Goal: Task Accomplishment & Management: Complete application form

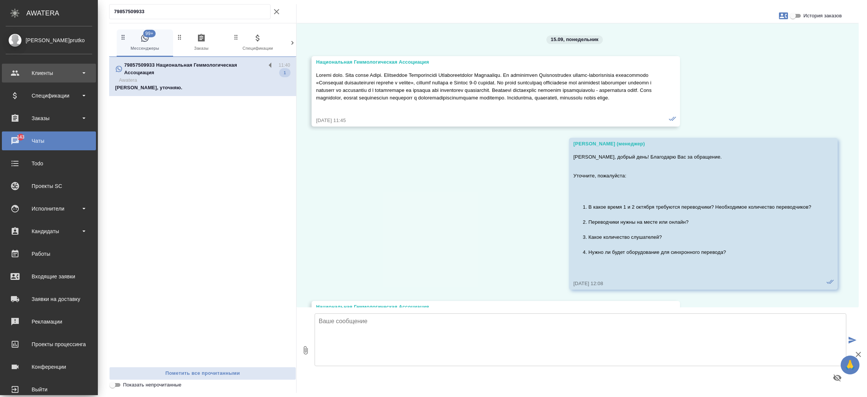
scroll to position [2630, 0]
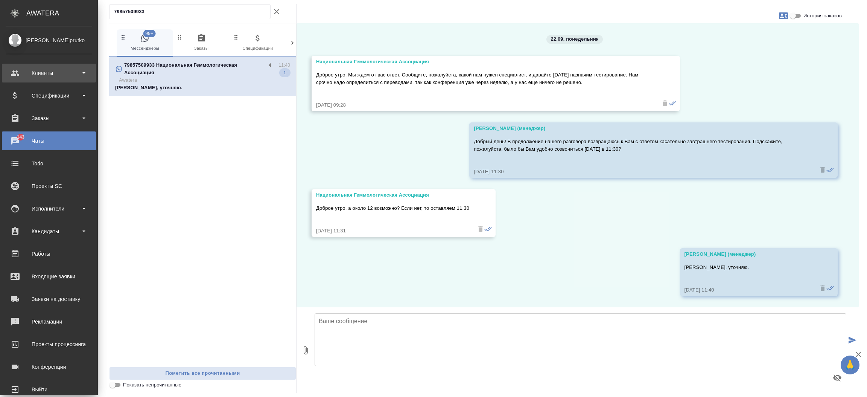
click at [49, 69] on div "Клиенты" at bounding box center [49, 72] width 87 height 11
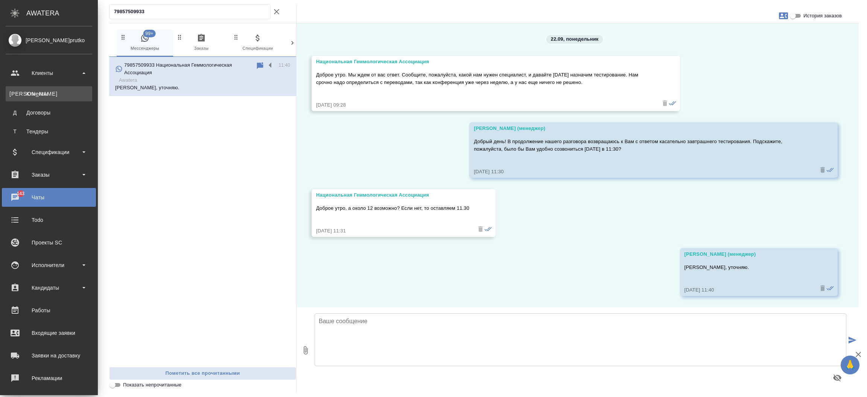
click at [39, 90] on div "Клиенты" at bounding box center [48, 94] width 79 height 8
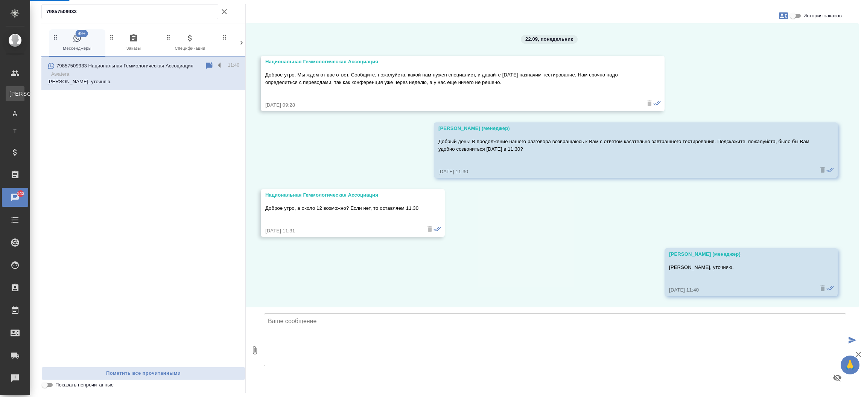
scroll to position [2592, 0]
click at [39, 90] on div ".cls-1 fill:#fff; AWATERA Прутько Ирина i.prutko Клиенты К Клиенты Д Договоры Т…" at bounding box center [433, 198] width 867 height 397
select select "RU"
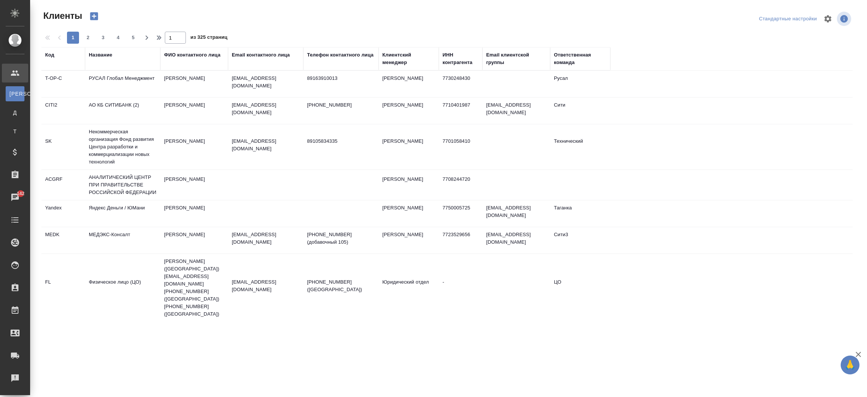
click at [272, 53] on div "Email контактного лица" at bounding box center [261, 55] width 58 height 8
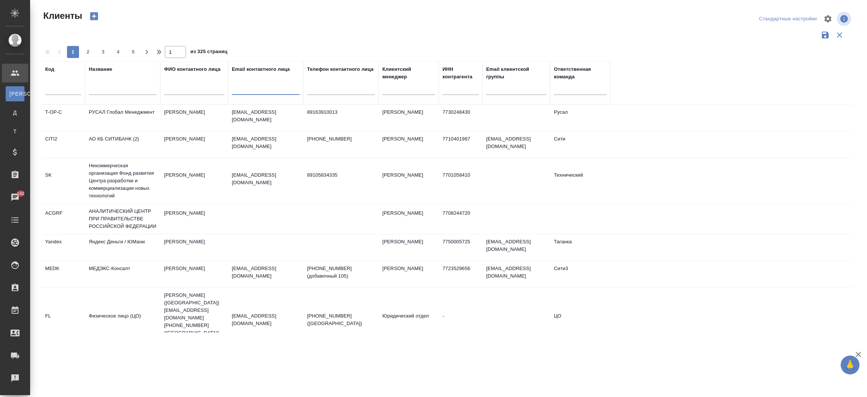
click at [259, 89] on input "text" at bounding box center [266, 89] width 68 height 9
paste input "[EMAIL_ADDRESS][DOMAIN_NAME]"
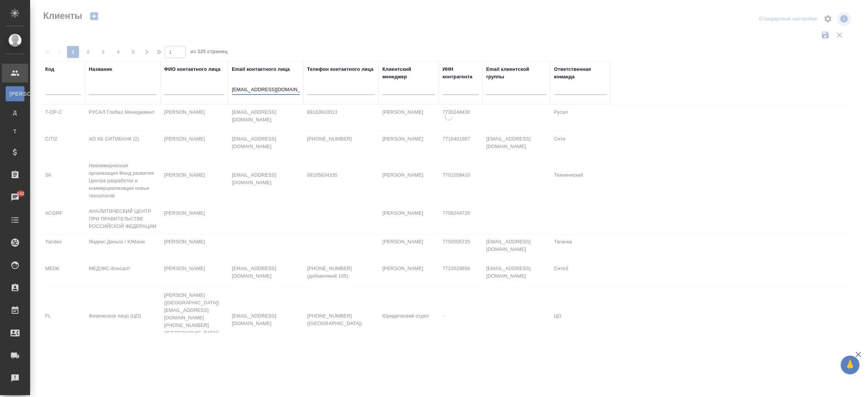
click at [259, 90] on input "[EMAIL_ADDRESS][DOMAIN_NAME]" at bounding box center [266, 89] width 68 height 9
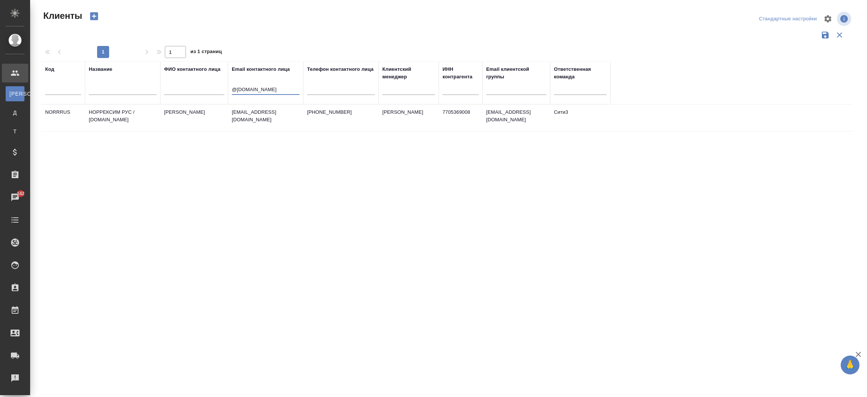
type input "@norrexim.ru"
click at [192, 115] on td "Борозенцев Михаил" at bounding box center [194, 118] width 68 height 26
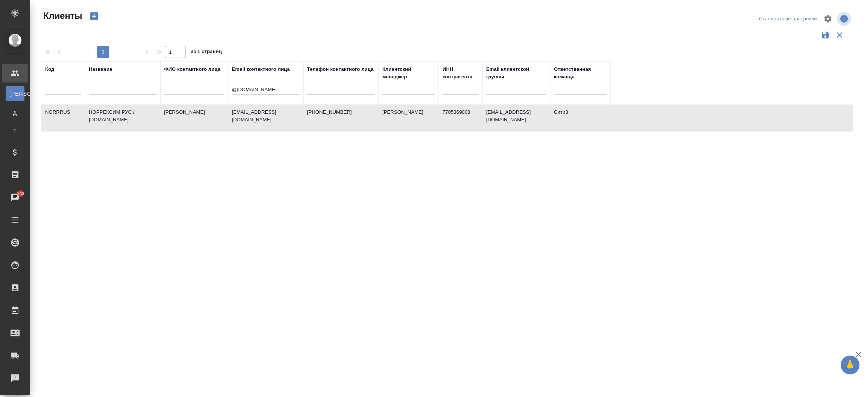
click at [192, 115] on td "Борозенцев Михаил" at bounding box center [194, 118] width 68 height 26
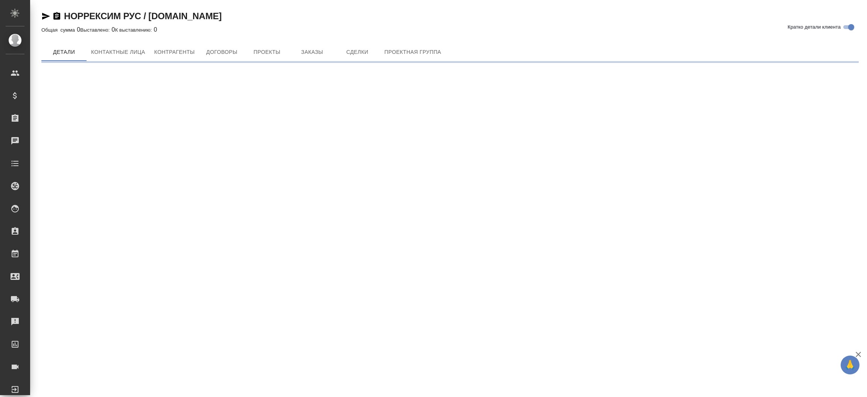
click at [47, 13] on icon "button" at bounding box center [45, 16] width 9 height 9
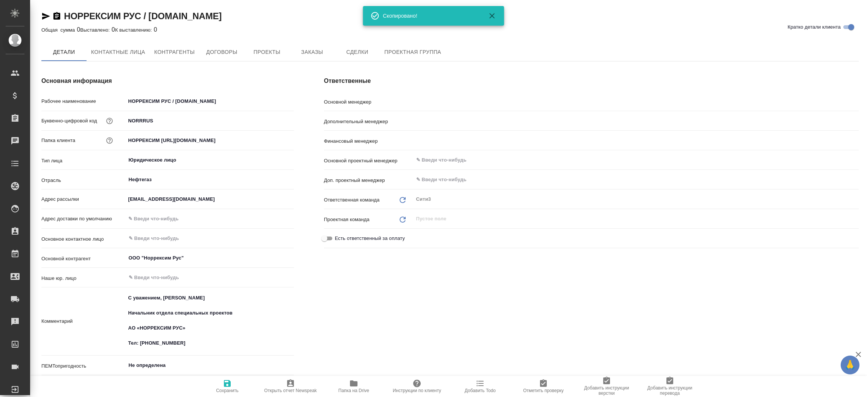
type textarea "x"
type input "[PERSON_NAME]"
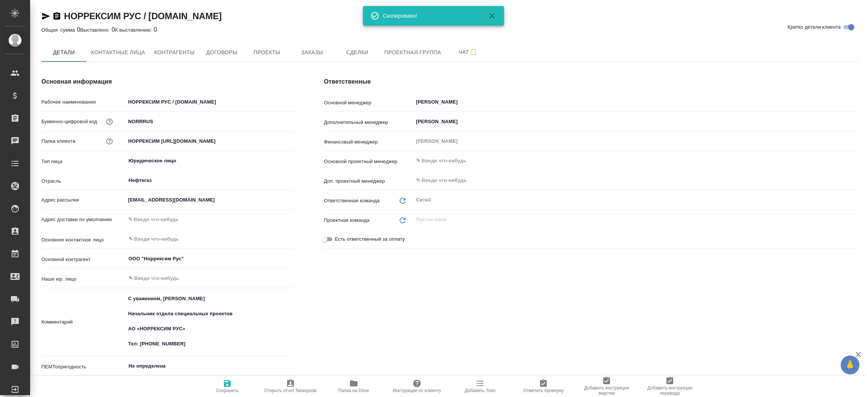
type textarea "x"
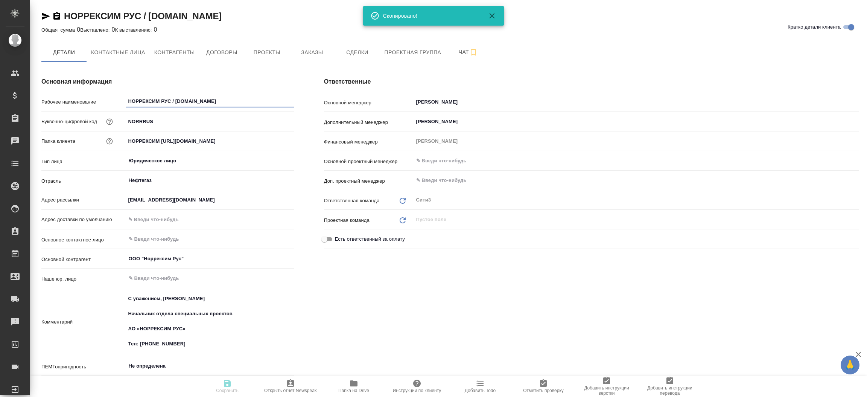
type textarea "x"
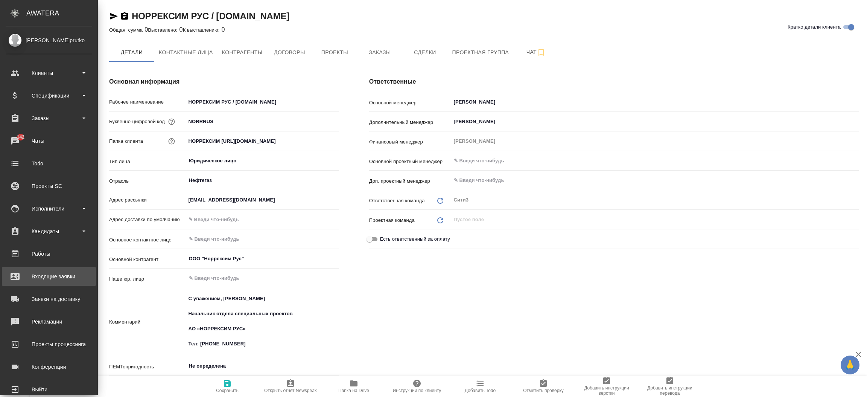
click at [49, 276] on div "Входящие заявки" at bounding box center [49, 276] width 87 height 11
type textarea "x"
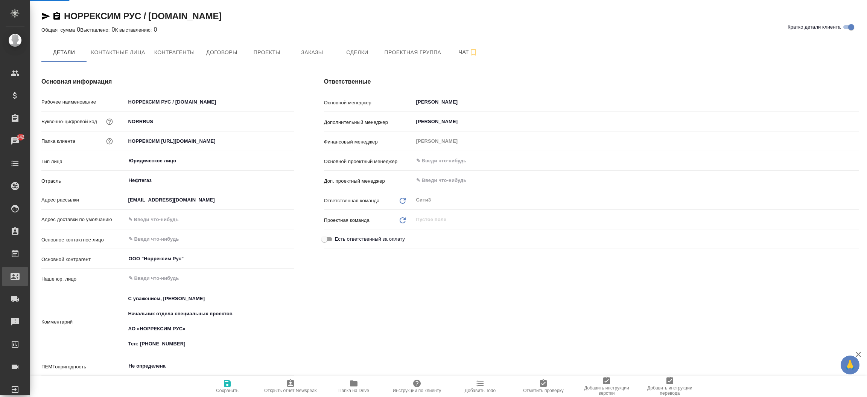
click at [15, 276] on div "Входящие заявки" at bounding box center [5, 276] width 19 height 11
type textarea "x"
click at [49, 276] on div ".cls-1 fill:#fff; AWATERA [PERSON_NAME]prutko Клиенты Спецификации Заказы 142 Ч…" at bounding box center [433, 198] width 867 height 397
select select "RU"
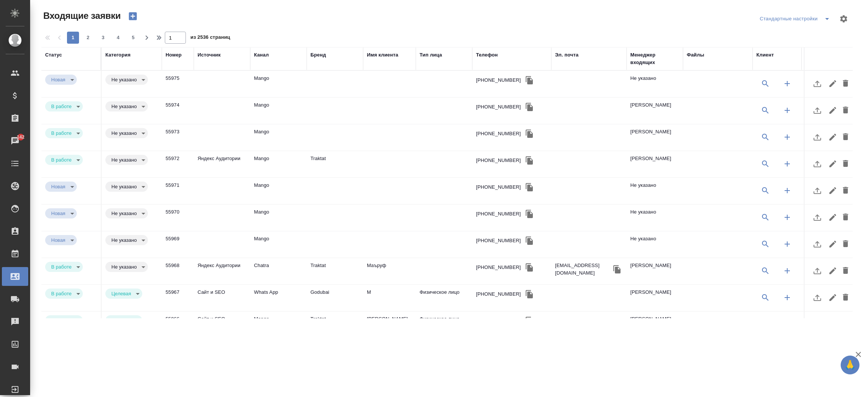
click at [563, 57] on div "Эл. почта" at bounding box center [566, 55] width 23 height 8
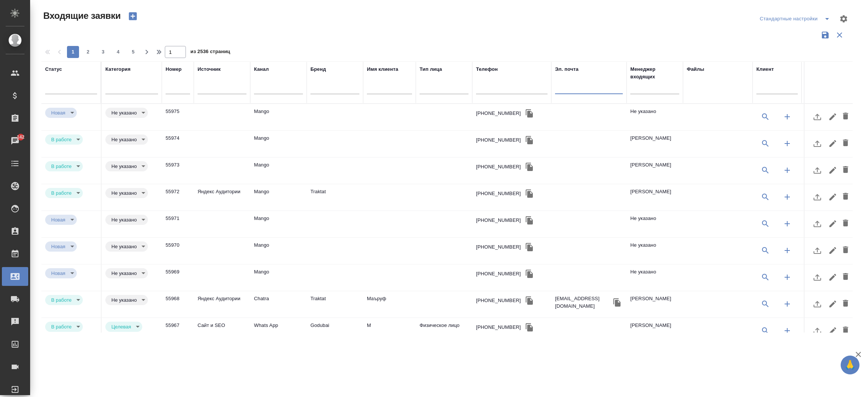
click at [569, 92] on input "text" at bounding box center [589, 88] width 68 height 9
paste input "**[НОРРЕКСИМ РУС / [DOMAIN_NAME]]([URL][DOMAIN_NAME]"
type input "**[НОРРЕКСИМ РУС / [DOMAIN_NAME]]([URL][DOMAIN_NAME]"
paste input "[EMAIL_ADDRESS][DOMAIN_NAME]"
type input "[EMAIL_ADDRESS][DOMAIN_NAME]"
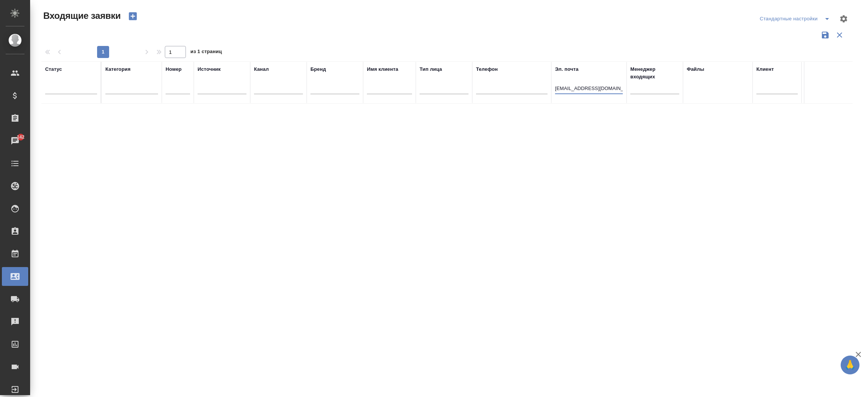
click at [560, 89] on input "[EMAIL_ADDRESS][DOMAIN_NAME]" at bounding box center [589, 88] width 68 height 9
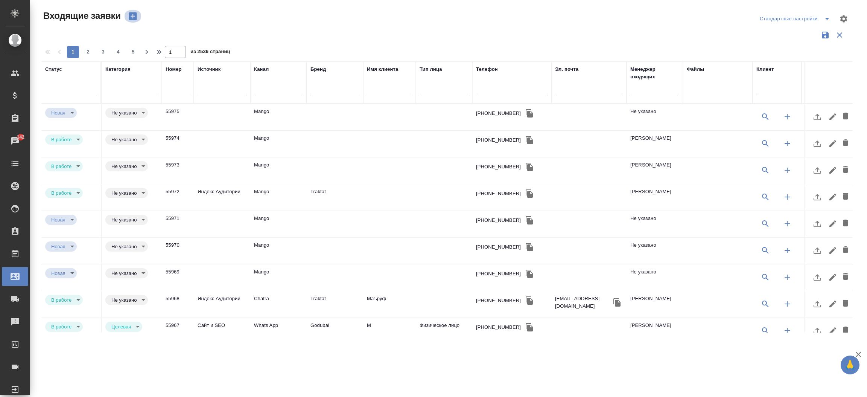
click at [130, 15] on icon "button" at bounding box center [133, 16] width 8 height 8
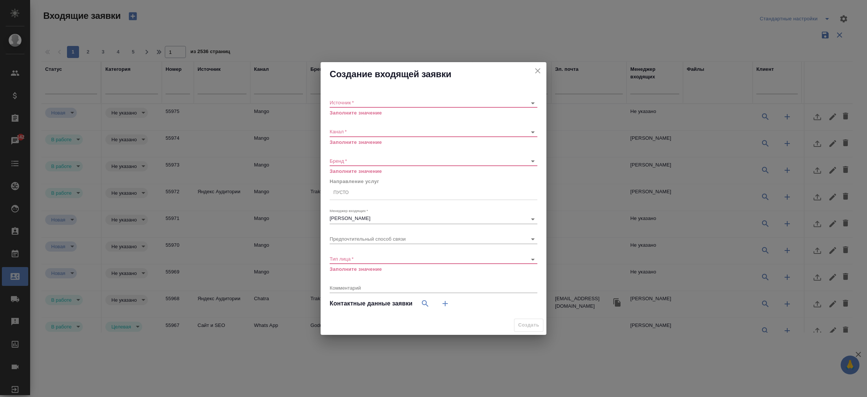
click at [344, 105] on div "​" at bounding box center [434, 102] width 208 height 9
click at [342, 97] on div "Источник   * ​ Заполните значение" at bounding box center [434, 104] width 208 height 24
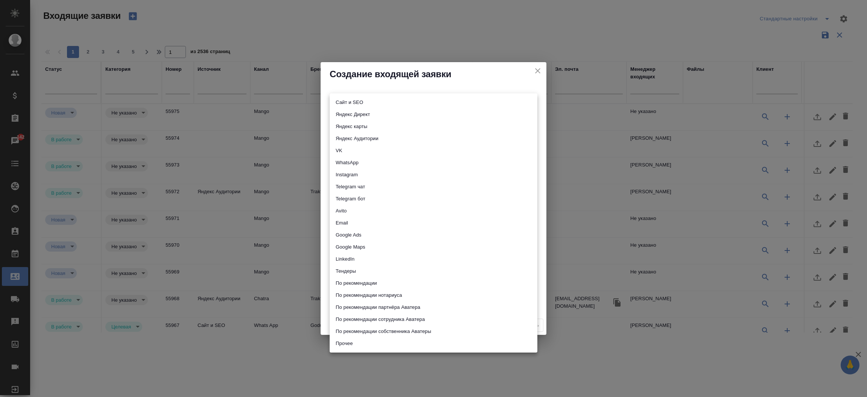
click at [344, 100] on body "🙏 .cls-1 fill:#fff; AWATERA [PERSON_NAME]prutko Клиенты Спецификации Заказы 142…" at bounding box center [433, 198] width 867 height 397
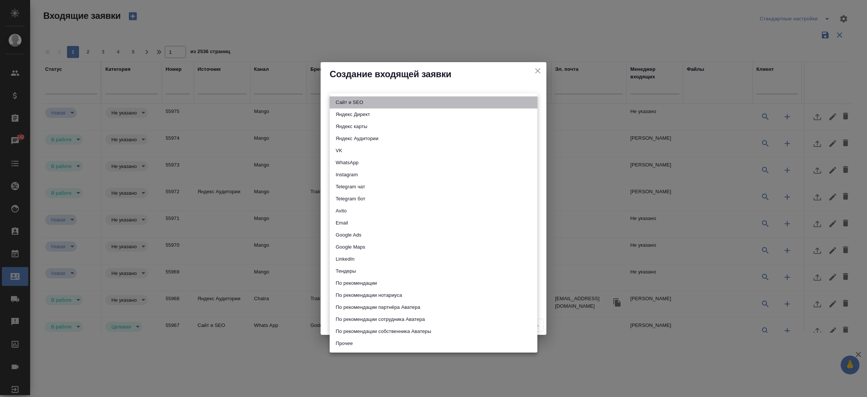
click at [351, 104] on li "Сайт и SEO" at bounding box center [434, 102] width 208 height 12
type input "seo"
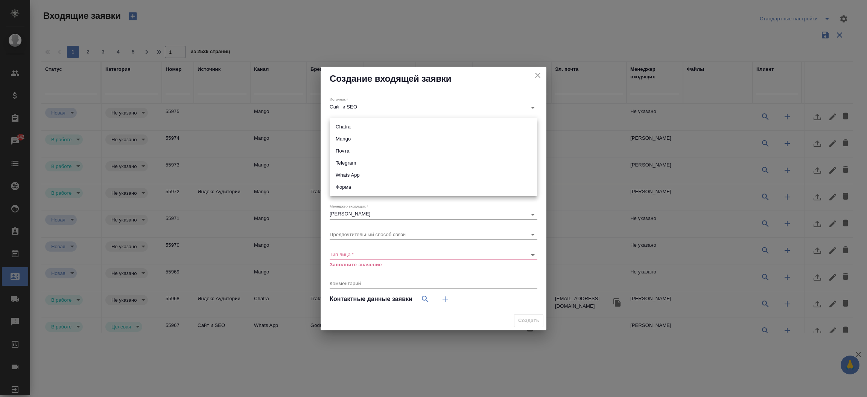
click at [345, 125] on body "🙏 .cls-1 fill:#fff; AWATERA [PERSON_NAME]prutko Клиенты Спецификации Заказы 142…" at bounding box center [433, 198] width 867 height 397
click at [353, 149] on li "Почта" at bounding box center [434, 151] width 208 height 12
type input "640a088c6aae0874b0a8d791"
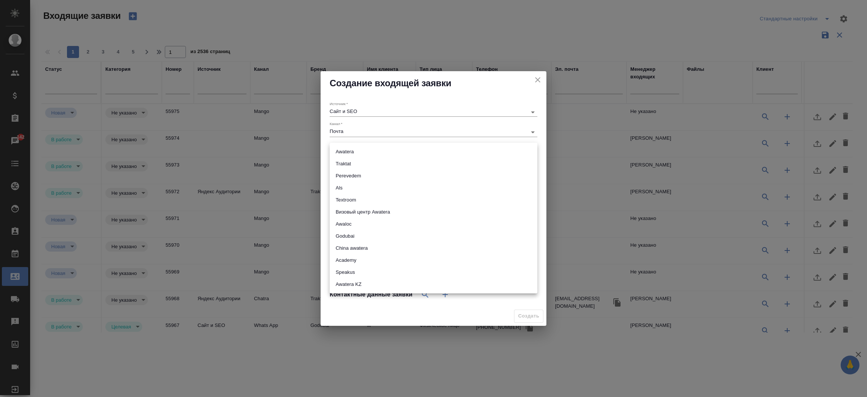
click at [354, 154] on body "🙏 .cls-1 fill:#fff; AWATERA [PERSON_NAME]prutko Клиенты Спецификации Заказы 142…" at bounding box center [433, 198] width 867 height 397
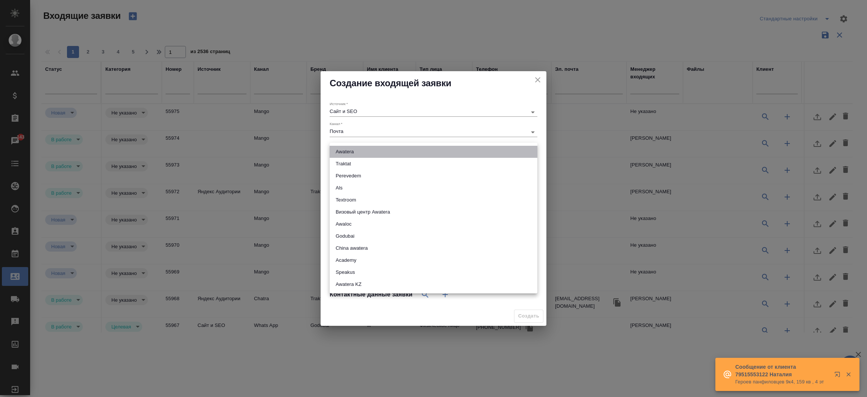
click at [354, 155] on li "Awatera" at bounding box center [434, 152] width 208 height 12
type input "awatera"
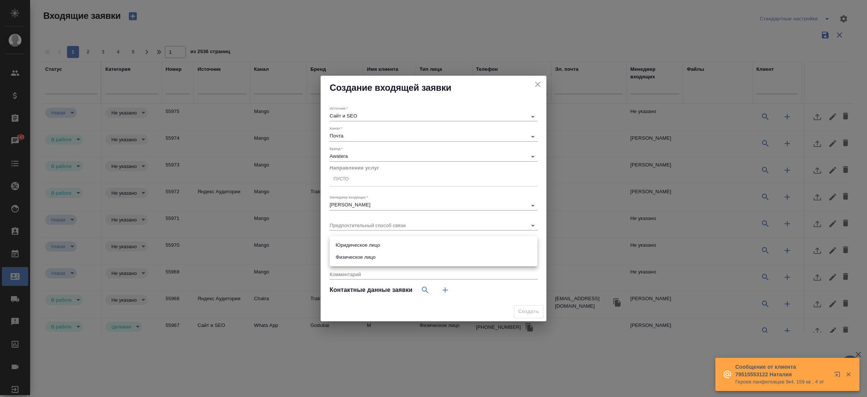
click at [350, 245] on body "🙏 .cls-1 fill:#fff; AWATERA [PERSON_NAME]prutko Клиенты Спецификации Заказы 143…" at bounding box center [433, 198] width 867 height 397
click at [349, 244] on li "Юридическое лицо" at bounding box center [434, 245] width 208 height 12
type input "company"
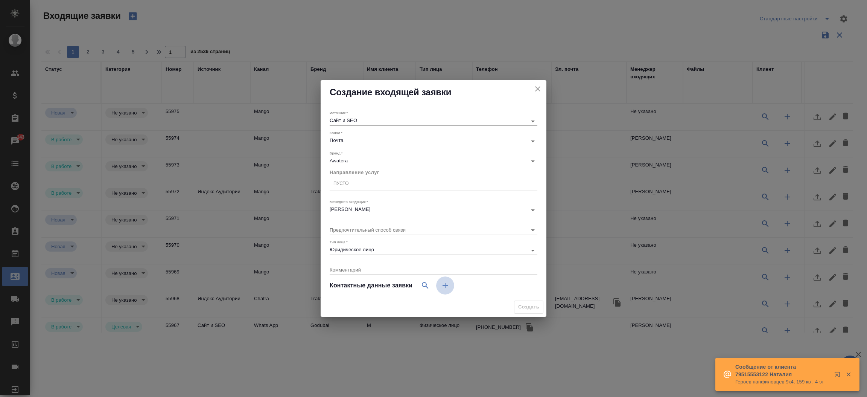
click at [444, 284] on icon "button" at bounding box center [445, 285] width 9 height 9
select select "RU"
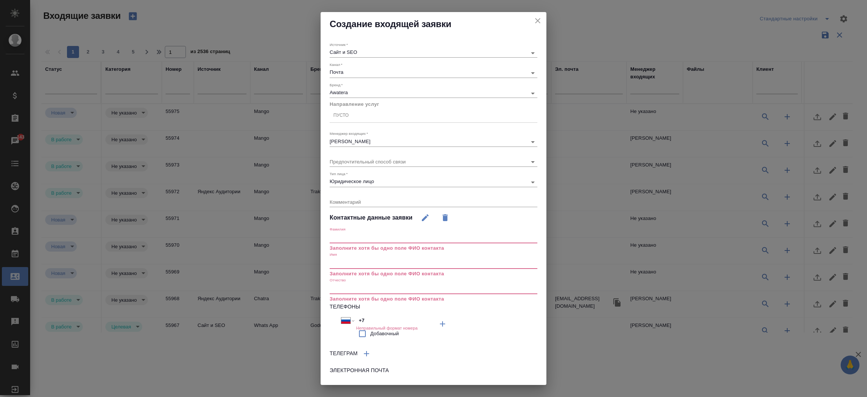
scroll to position [37, 0]
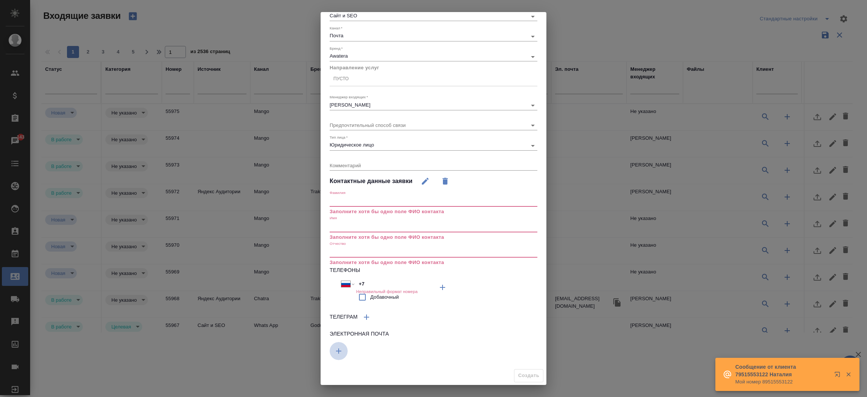
click at [341, 347] on icon "button" at bounding box center [338, 350] width 9 height 9
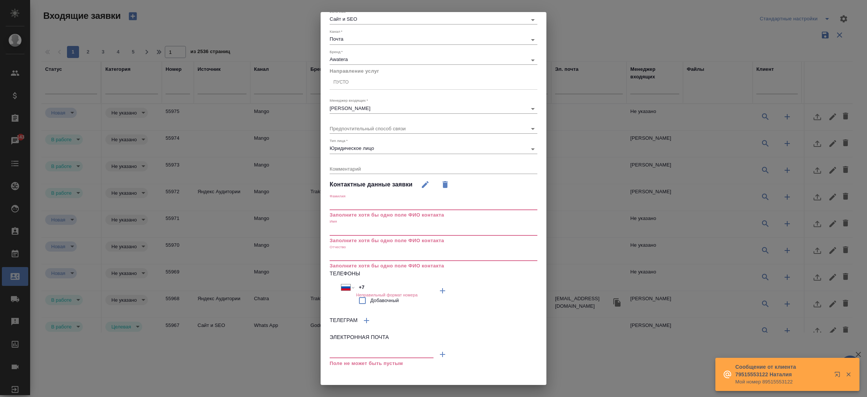
click at [338, 348] on div "Поле не может быть пустым" at bounding box center [382, 356] width 104 height 23
click at [338, 348] on input "text" at bounding box center [382, 352] width 104 height 9
paste input "[EMAIL_ADDRESS][DOMAIN_NAME]"
type input "[EMAIL_ADDRESS][DOMAIN_NAME]"
click at [393, 286] on input "+7" at bounding box center [389, 286] width 66 height 11
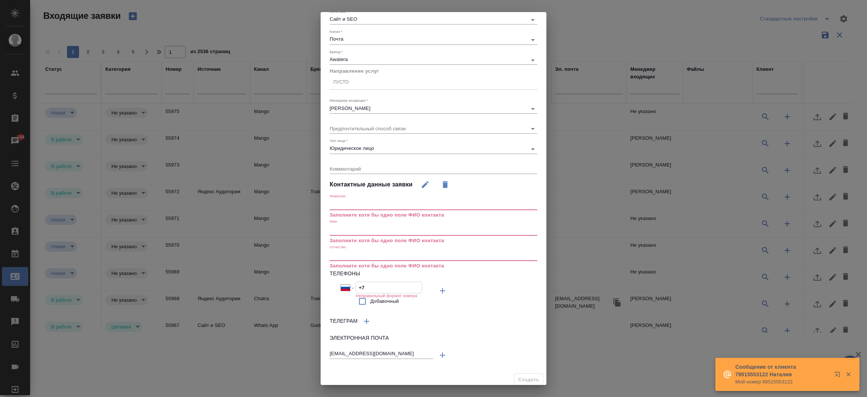
click at [393, 286] on input "+7" at bounding box center [389, 287] width 66 height 11
paste input "916 178 87 77"
type input "[PHONE_NUMBER]"
click at [379, 204] on input "text" at bounding box center [434, 204] width 208 height 11
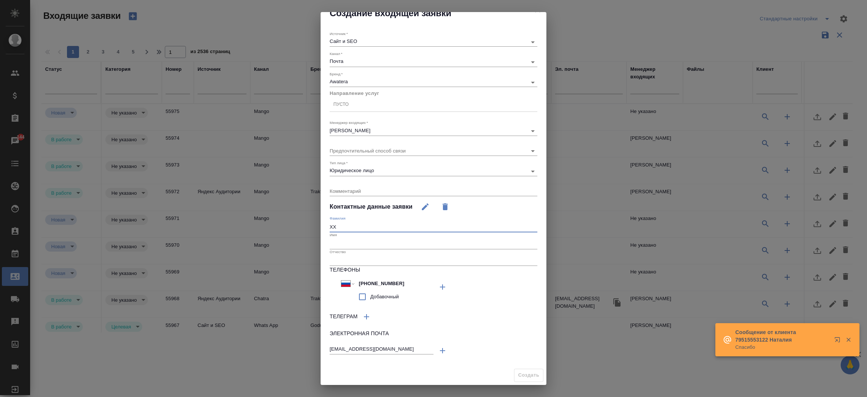
scroll to position [10, 0]
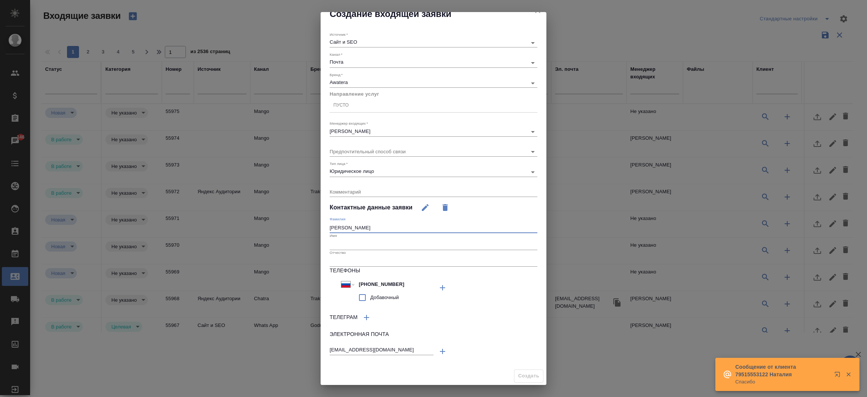
type input "[PERSON_NAME]"
click at [363, 245] on input "text" at bounding box center [434, 244] width 208 height 11
type input "[PERSON_NAME]"
click at [360, 263] on input "text" at bounding box center [434, 261] width 208 height 11
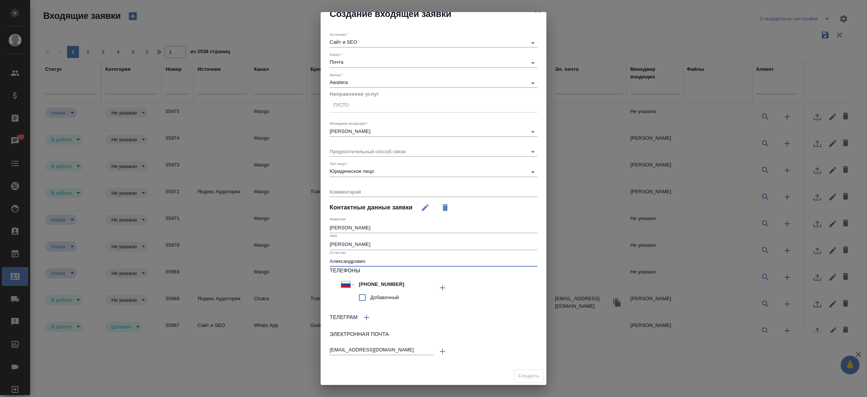
type input "Александрович"
click at [431, 103] on div "Пусто" at bounding box center [434, 105] width 208 height 11
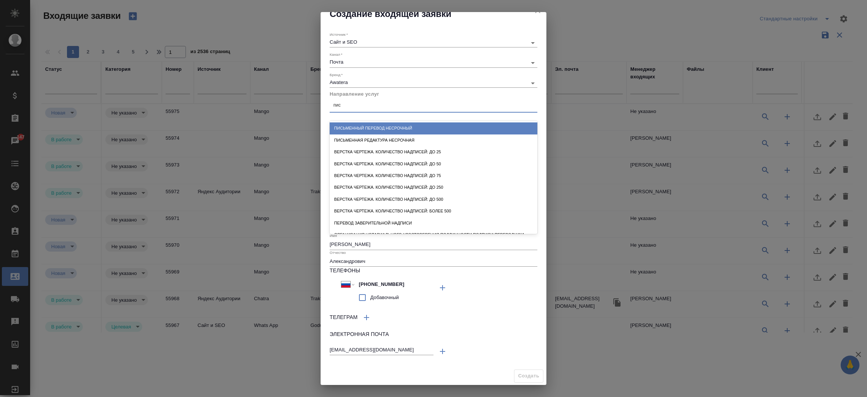
type input "пись"
click at [423, 124] on div "Письменный перевод несрочный" at bounding box center [434, 128] width 208 height 12
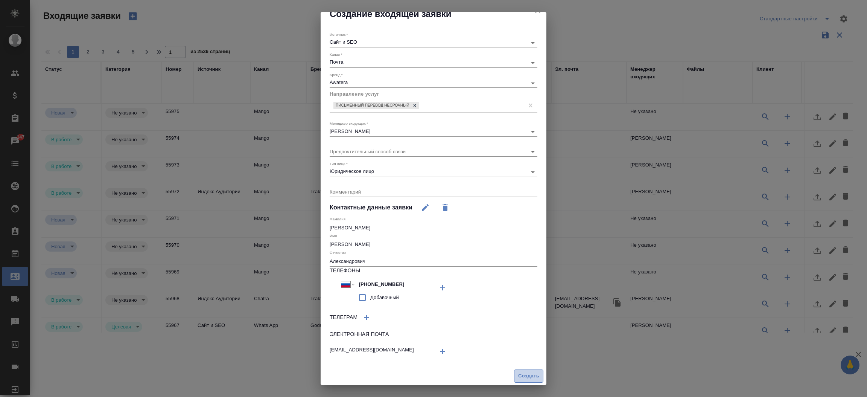
click at [518, 370] on button "Создать" at bounding box center [528, 375] width 29 height 13
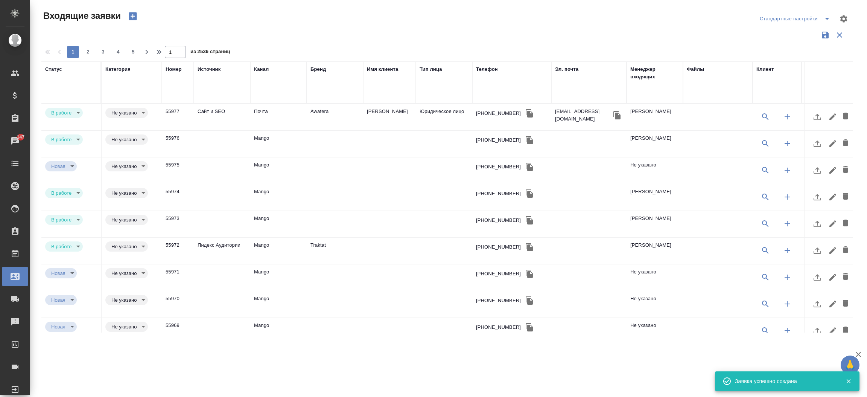
click at [355, 110] on td "Awatera" at bounding box center [335, 117] width 56 height 26
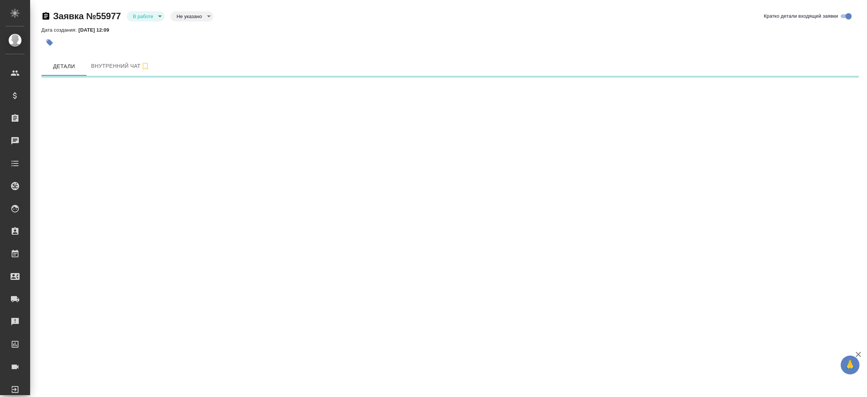
select select "RU"
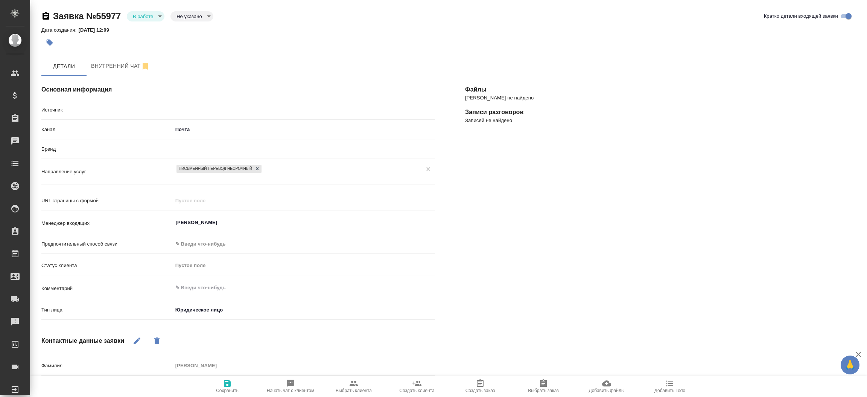
type textarea "x"
click at [45, 41] on button "button" at bounding box center [49, 42] width 17 height 17
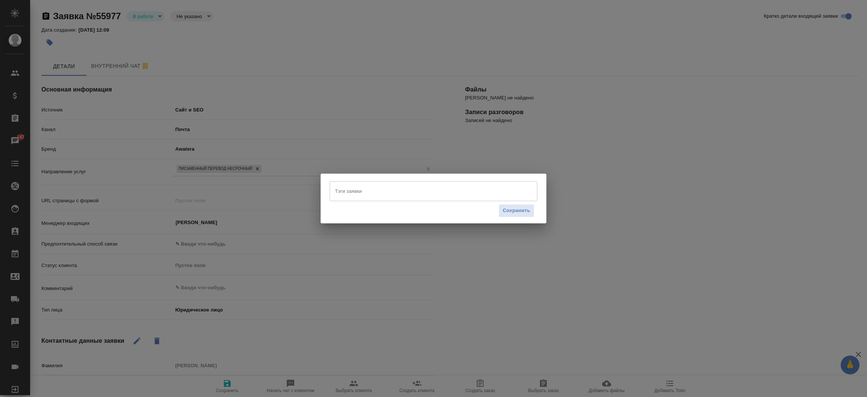
click at [333, 184] on div "Тэги заявки" at bounding box center [434, 191] width 208 height 20
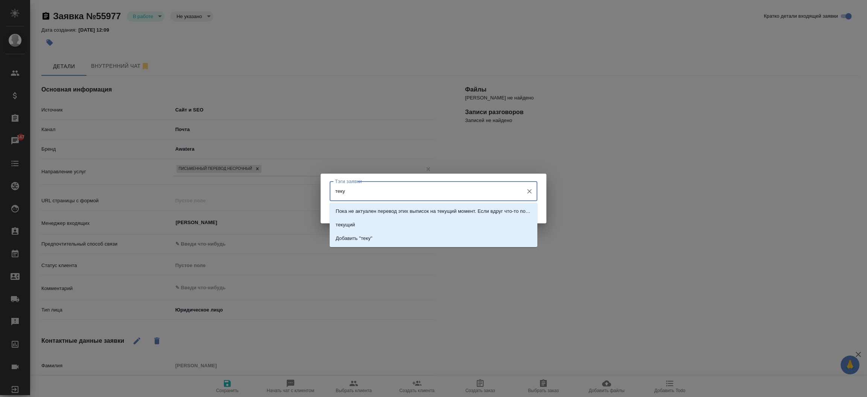
type input "текущ"
click at [376, 222] on li "текущий" at bounding box center [434, 225] width 208 height 14
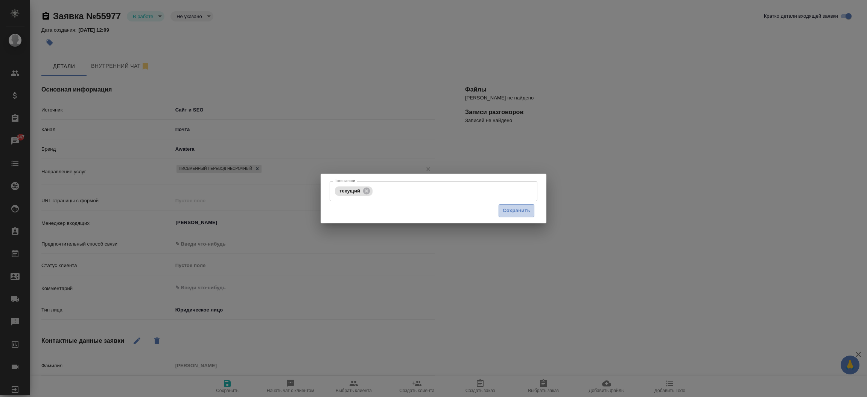
click at [511, 209] on span "Сохранить" at bounding box center [516, 210] width 27 height 9
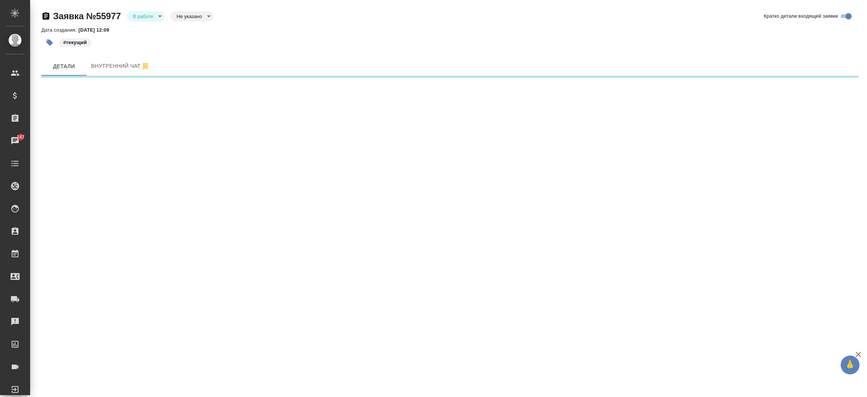
select select "RU"
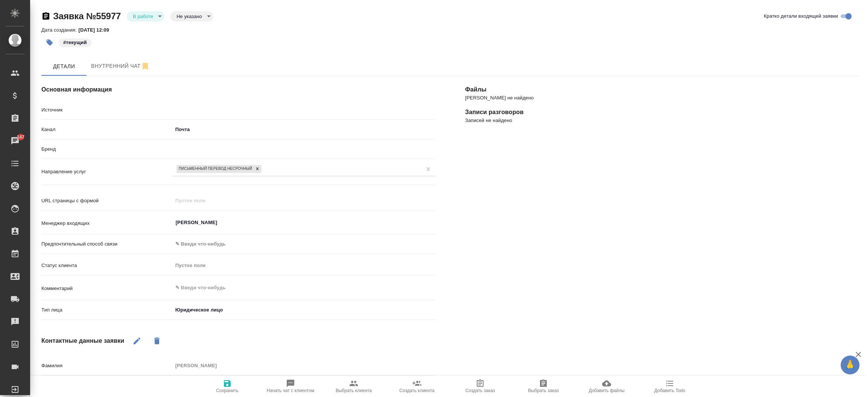
type textarea "x"
